Goal: Book appointment/travel/reservation

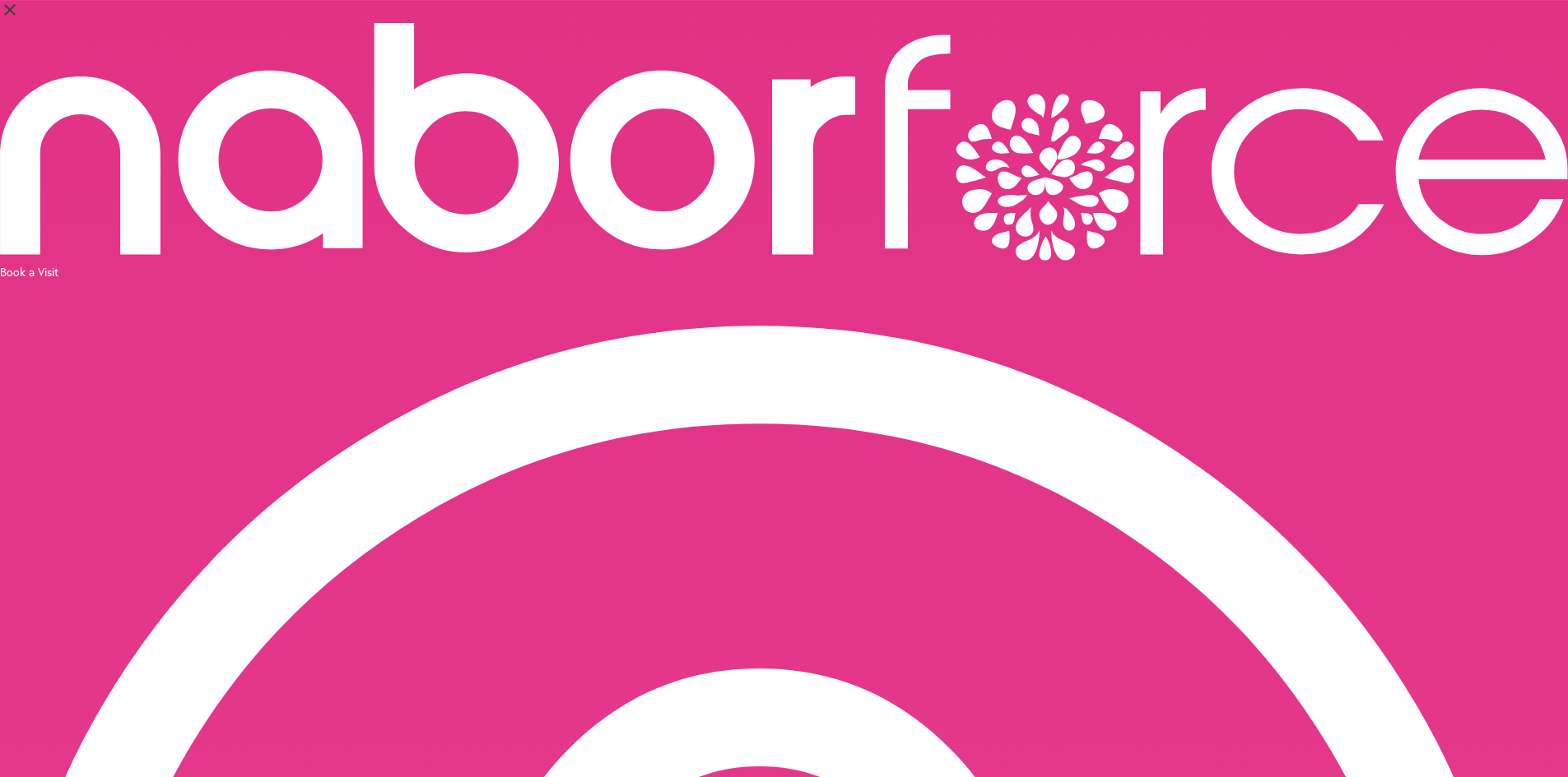
select select "********"
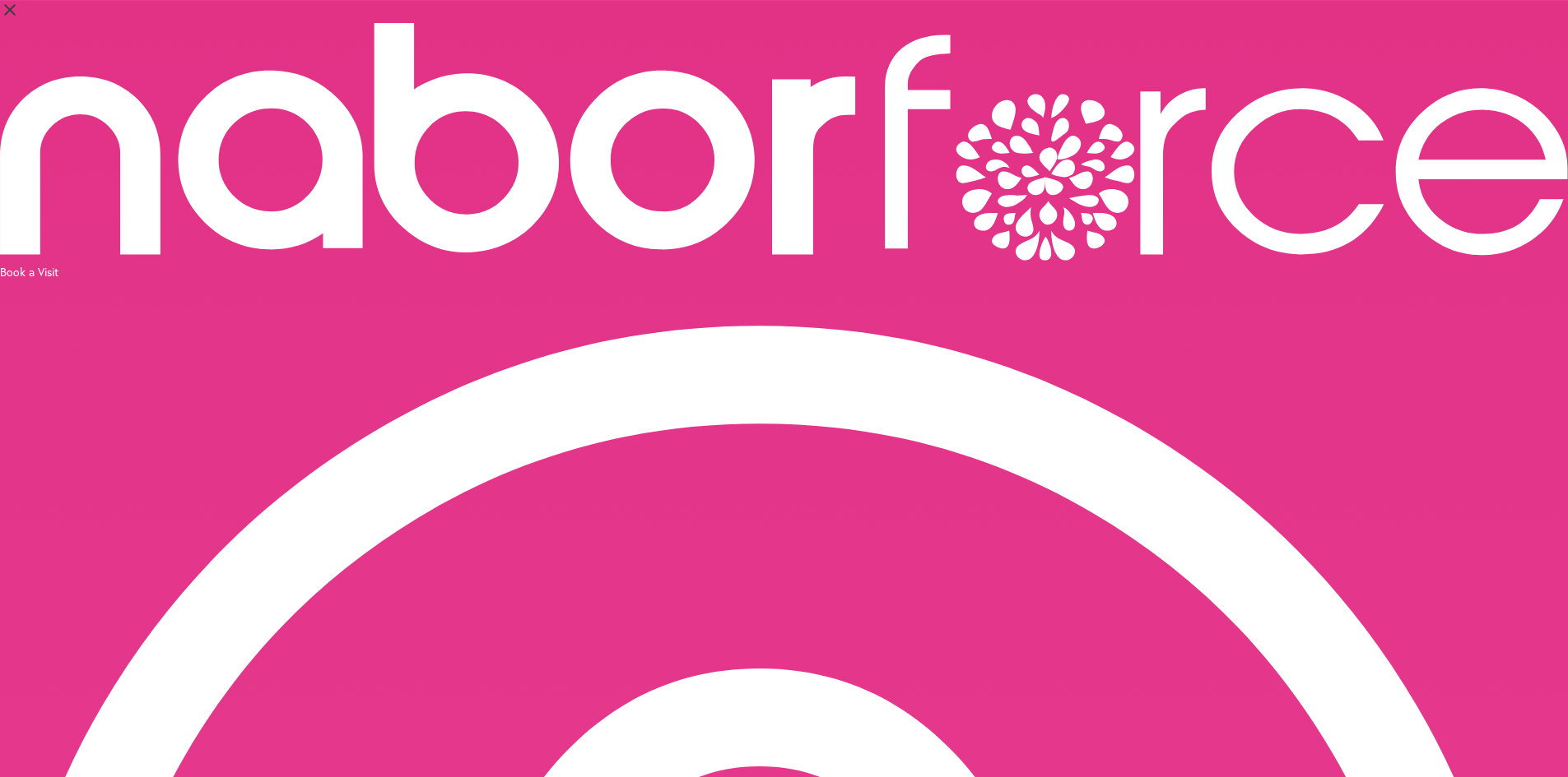
select select "***"
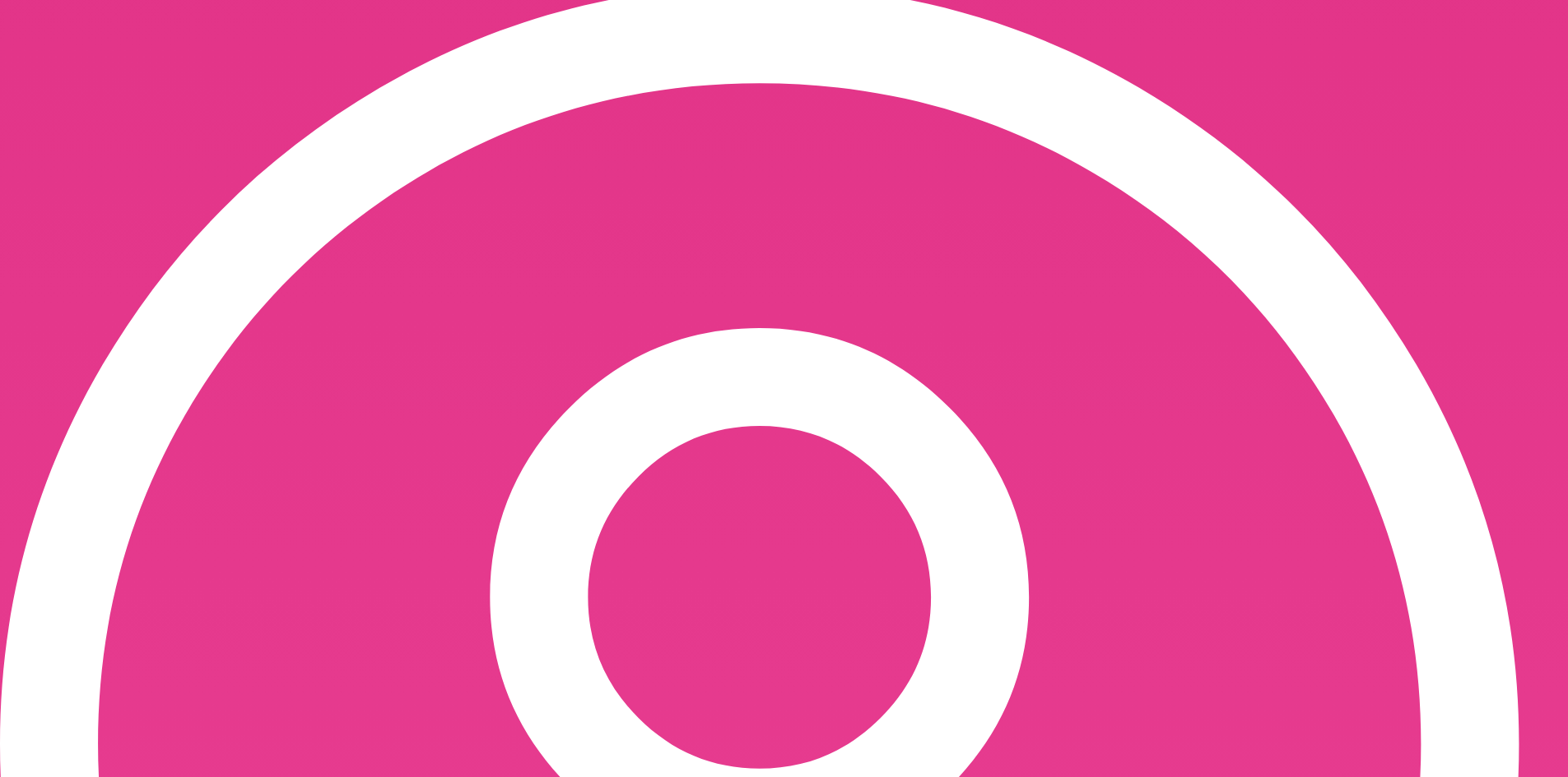
scroll to position [395, 0]
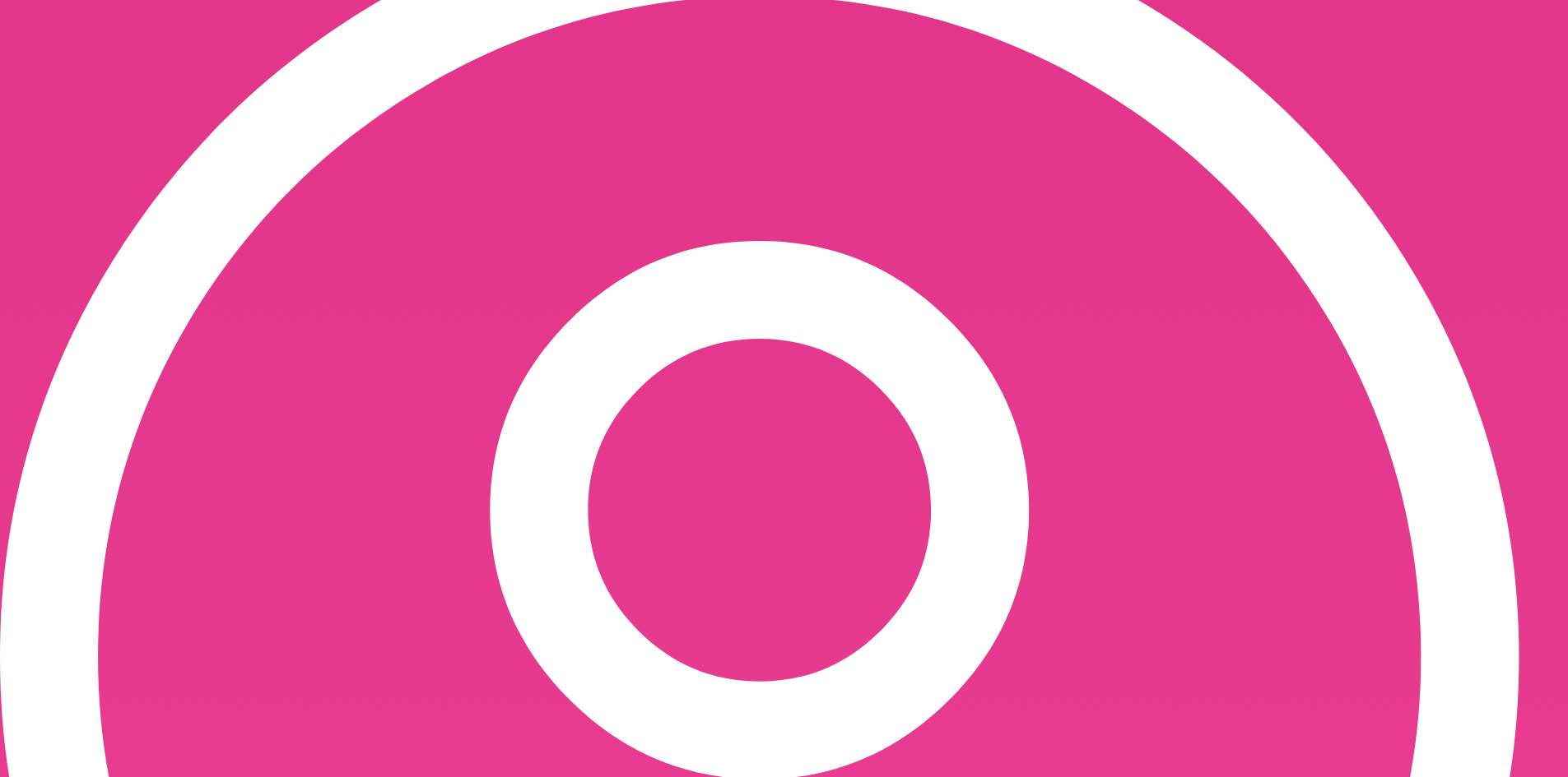
scroll to position [470, 0]
